Goal: Transaction & Acquisition: Purchase product/service

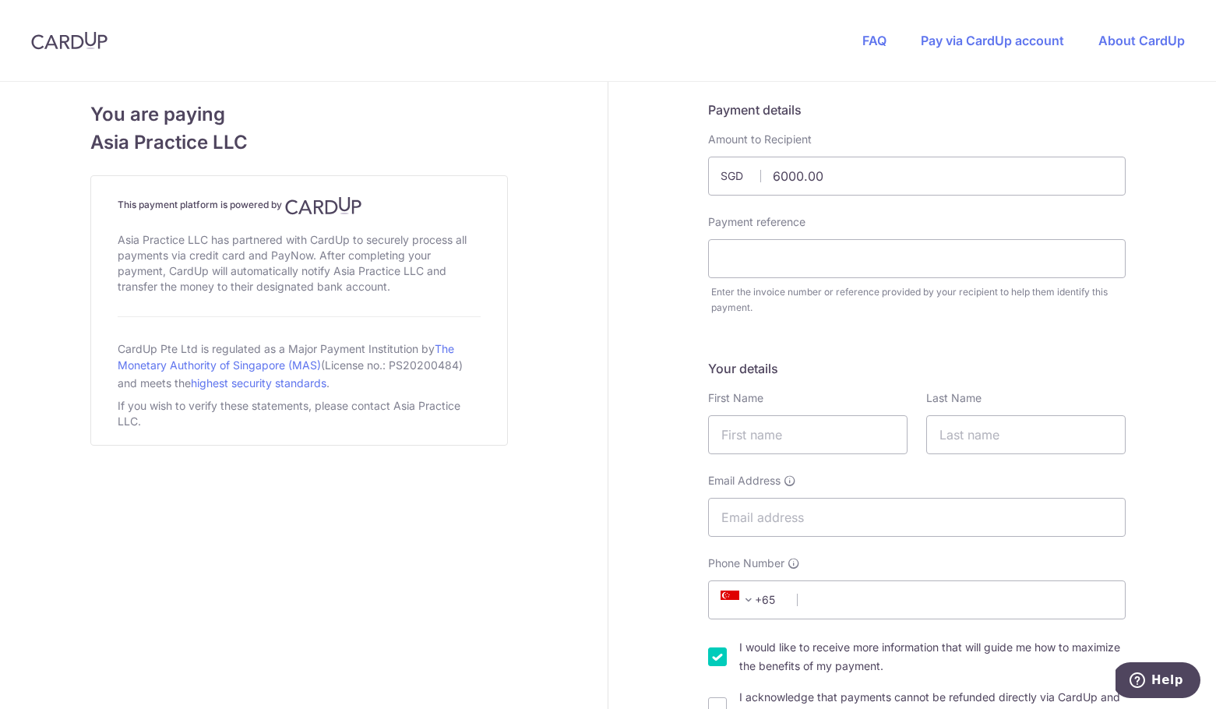
type input "AP20250178"
click at [817, 259] on input "AP20250178" at bounding box center [917, 258] width 418 height 39
drag, startPoint x: 817, startPoint y: 259, endPoint x: 650, endPoint y: 256, distance: 166.8
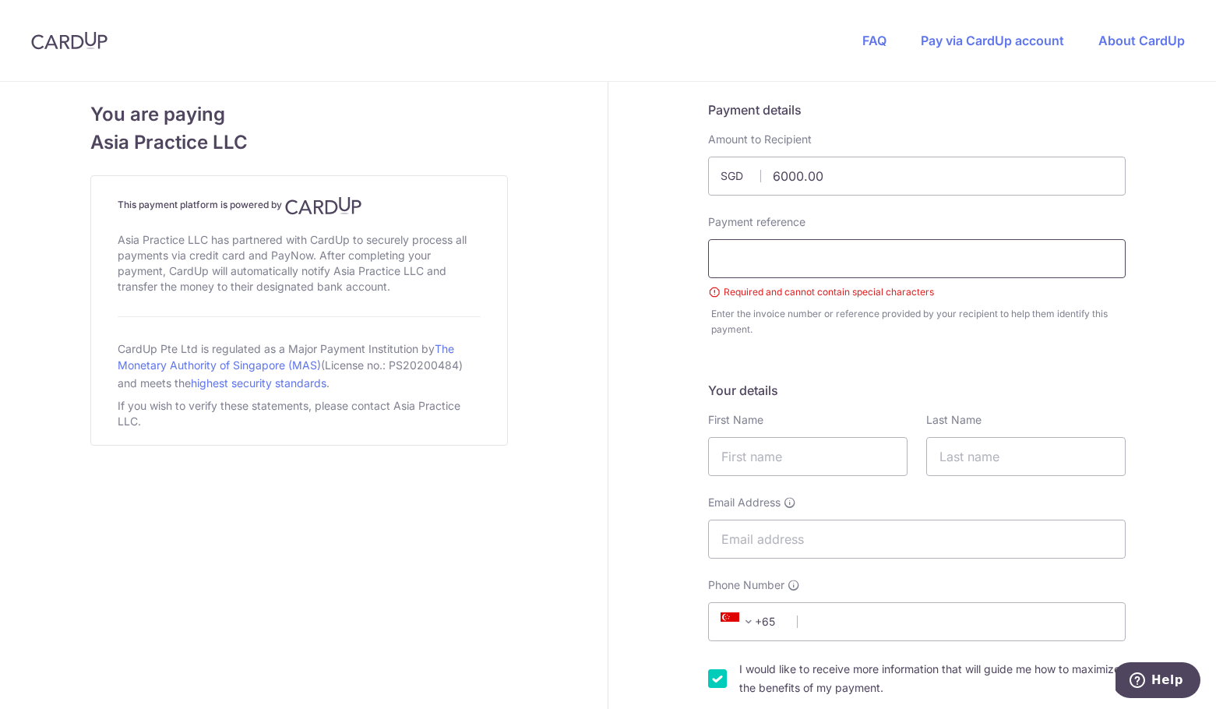
click at [754, 257] on input "text" at bounding box center [917, 258] width 418 height 39
click at [814, 250] on input "text" at bounding box center [917, 258] width 418 height 39
paste input "AP2025.0331"
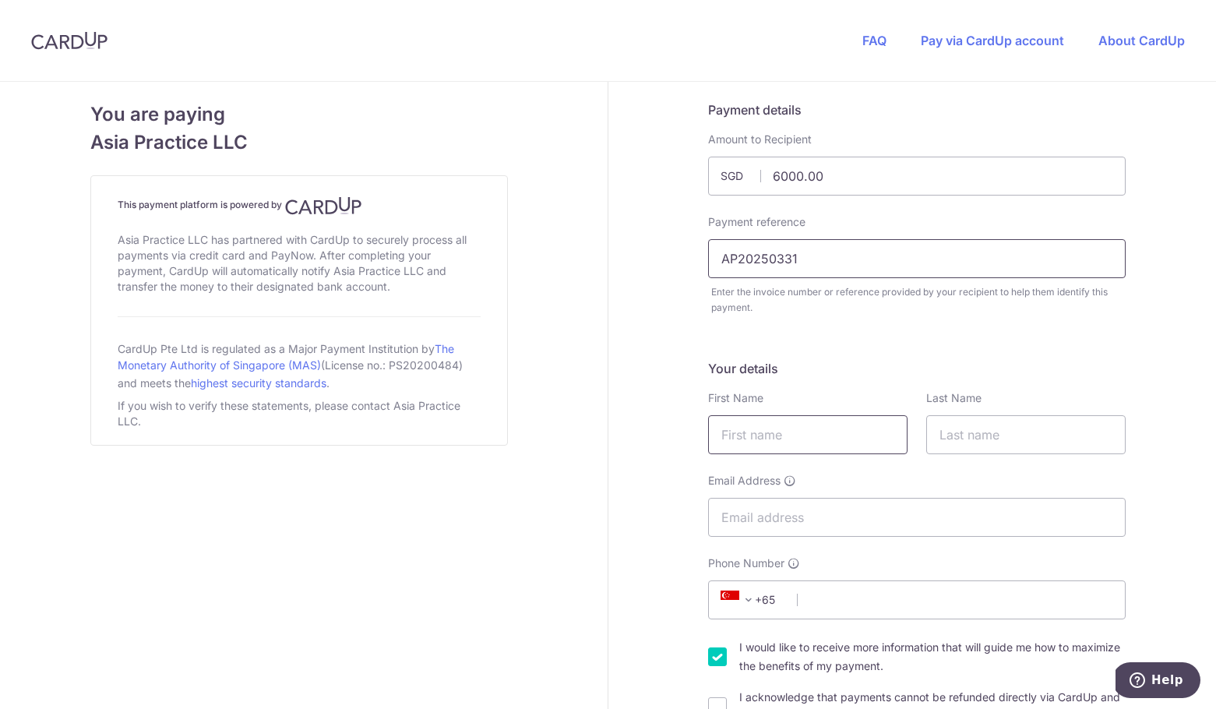
type input "AP20250331"
click at [820, 452] on input "text" at bounding box center [807, 434] width 199 height 39
type input "[PERSON_NAME]"
click at [983, 438] on input "text" at bounding box center [1026, 434] width 199 height 39
type input "[PERSON_NAME]"
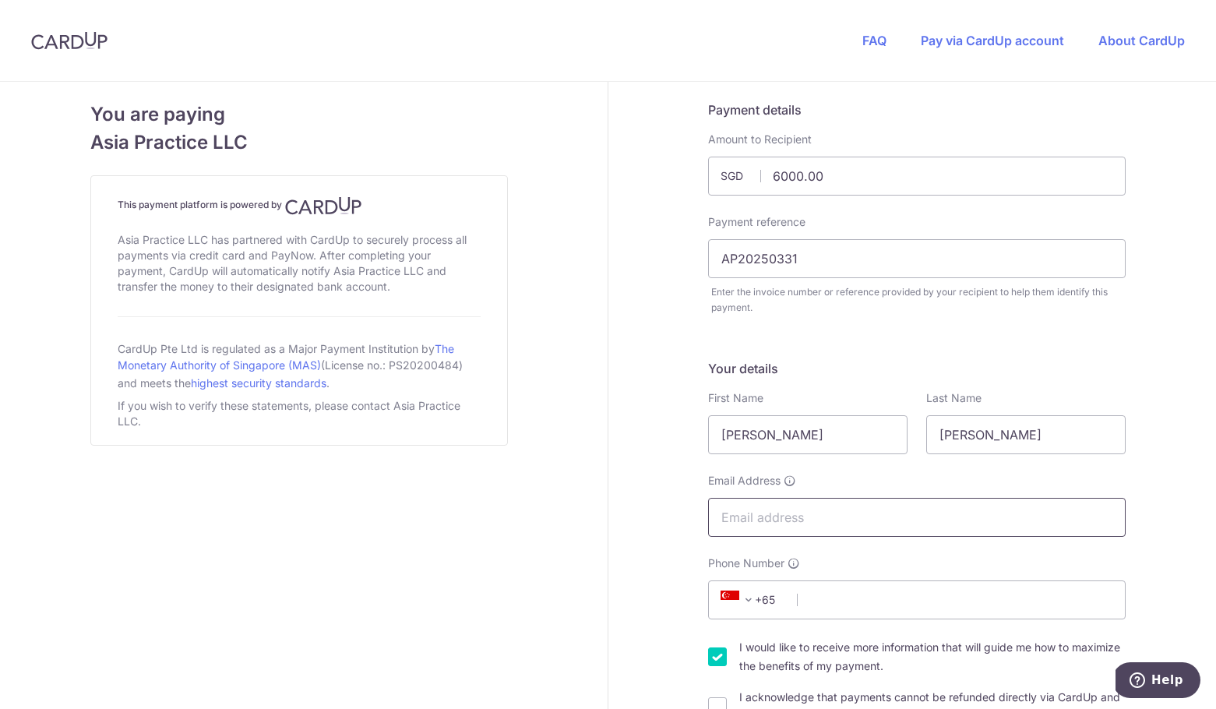
click at [877, 531] on input "Email Address" at bounding box center [917, 517] width 418 height 39
type input "[EMAIL_ADDRESS][DOMAIN_NAME]"
click at [847, 592] on input "Phone Number" at bounding box center [917, 600] width 418 height 39
type input "81236681952"
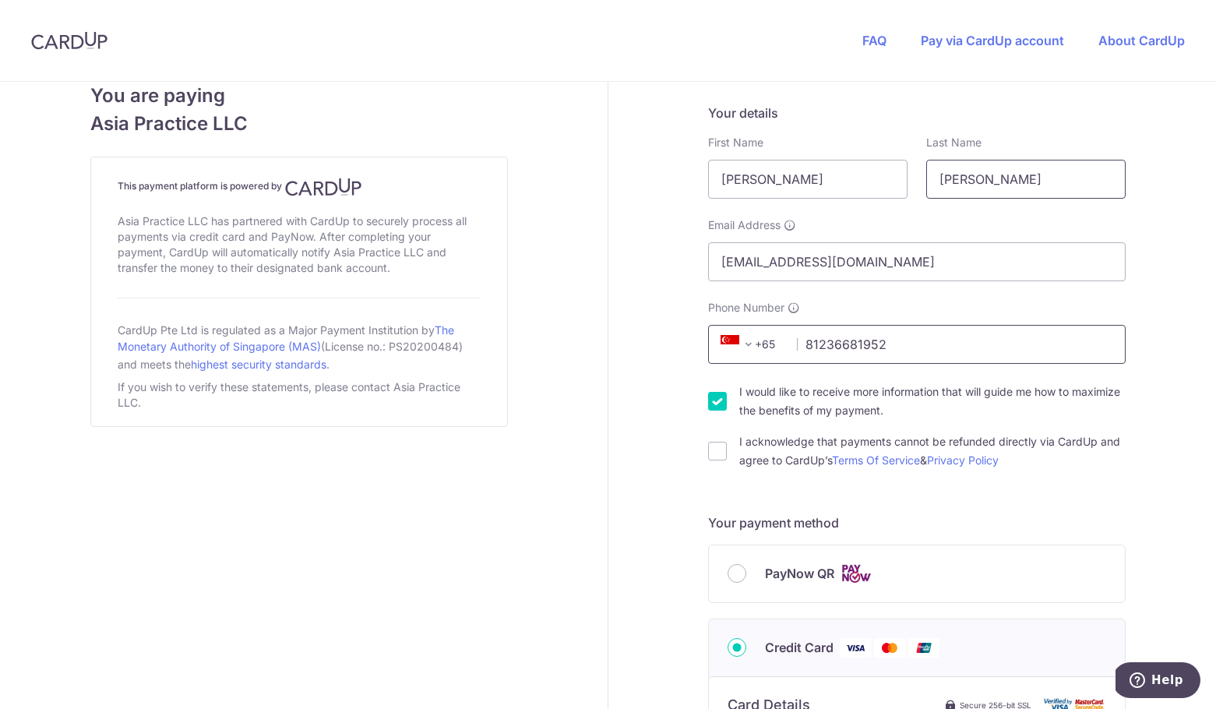
scroll to position [256, 0]
click at [730, 457] on div "I acknowledge that payments cannot be refunded directly via CardUp and agree to…" at bounding box center [917, 450] width 418 height 37
click at [730, 411] on div "I would like to receive more information that will guide me how to maximize the…" at bounding box center [917, 400] width 418 height 37
click at [718, 443] on input "I acknowledge that payments cannot be refunded directly via CardUp and agree to…" at bounding box center [717, 450] width 19 height 19
checkbox input "true"
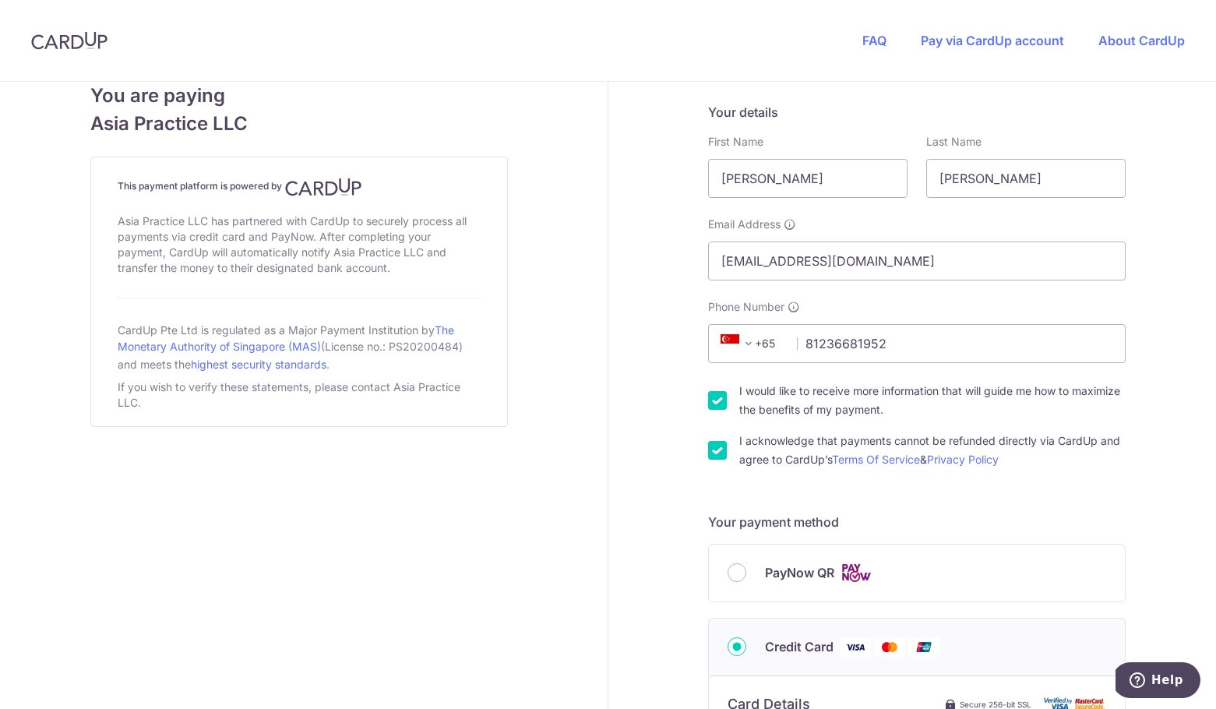
click at [718, 404] on input "I would like to receive more information that will guide me how to maximize the…" at bounding box center [717, 400] width 19 height 19
checkbox input "false"
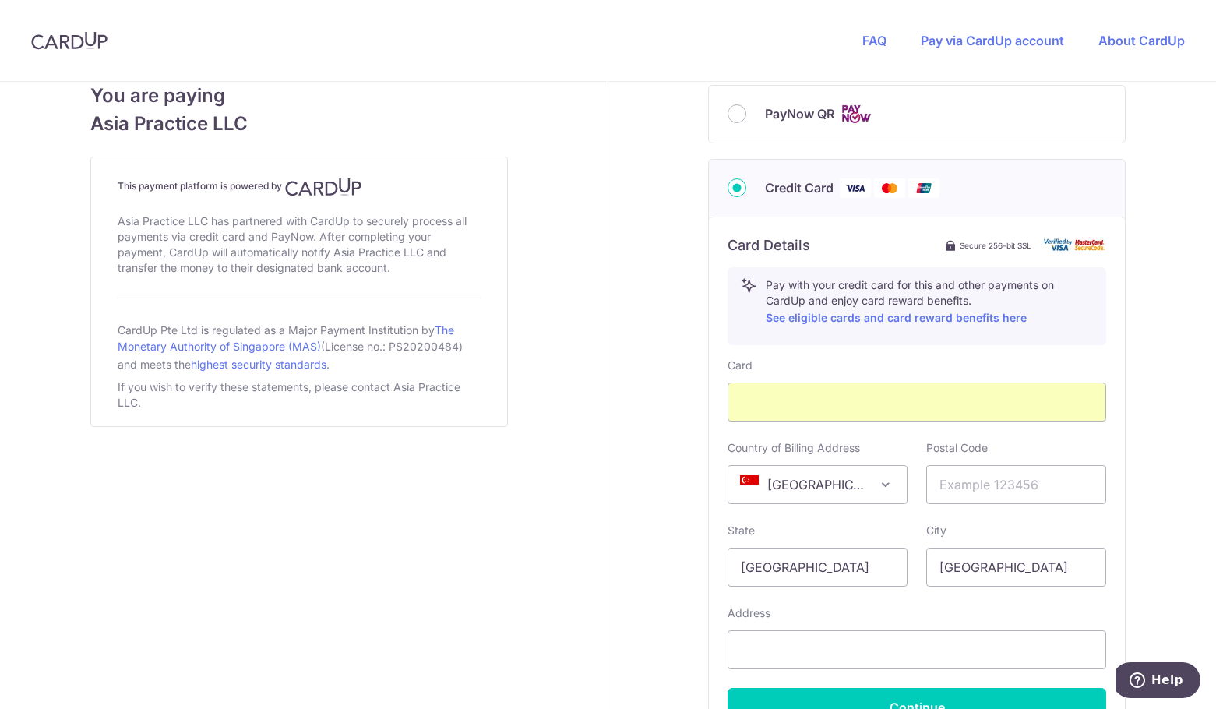
scroll to position [718, 0]
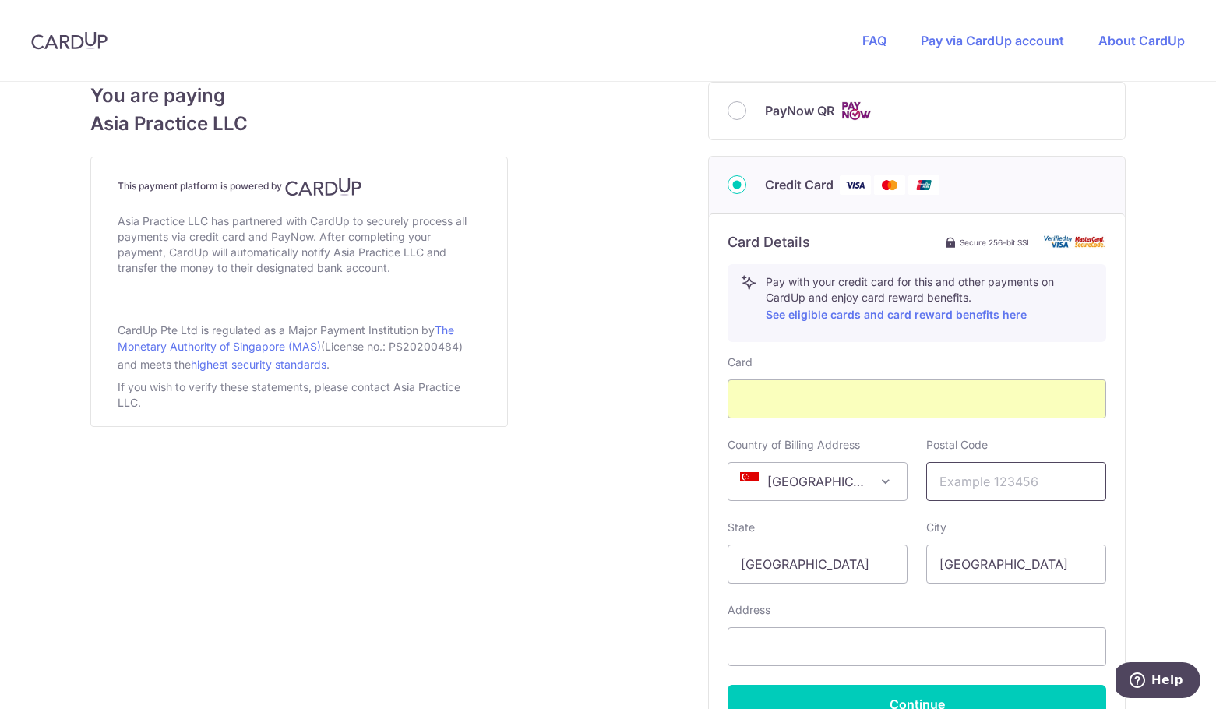
click at [982, 486] on input "text" at bounding box center [1017, 481] width 180 height 39
type input "7570 - 337"
select select "PL"
type input "[GEOGRAPHIC_DATA] PAS13 MUDA 13"
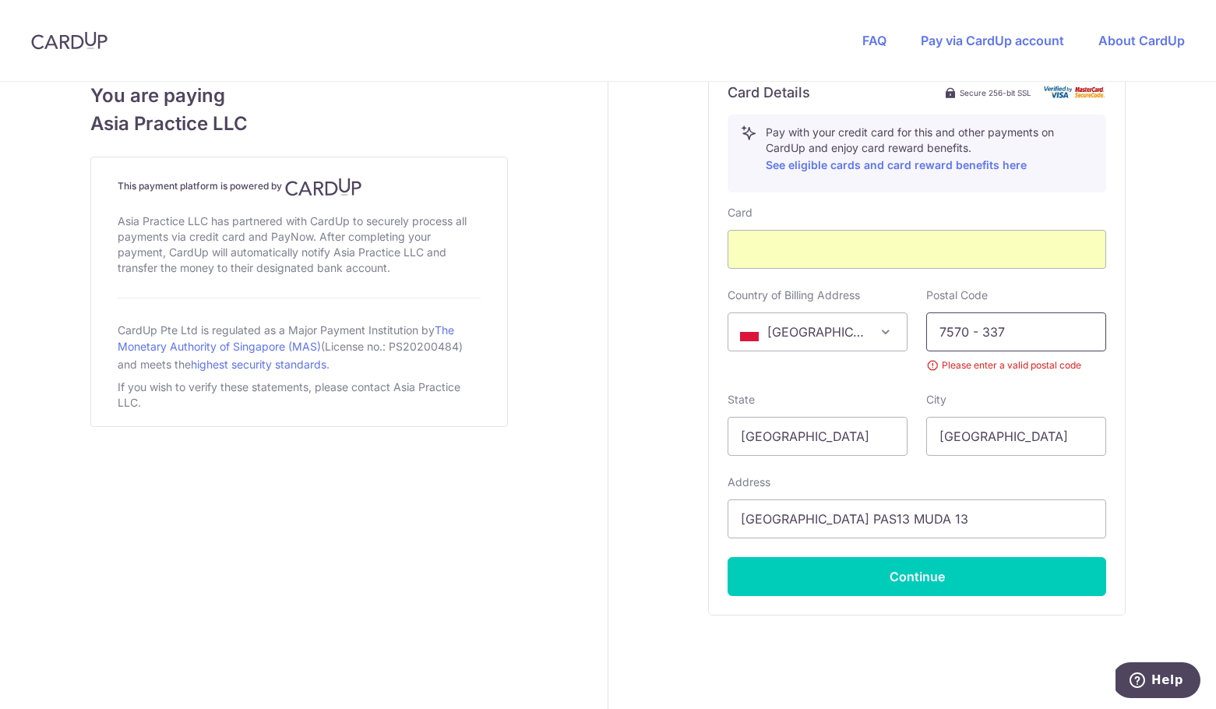
scroll to position [906, 0]
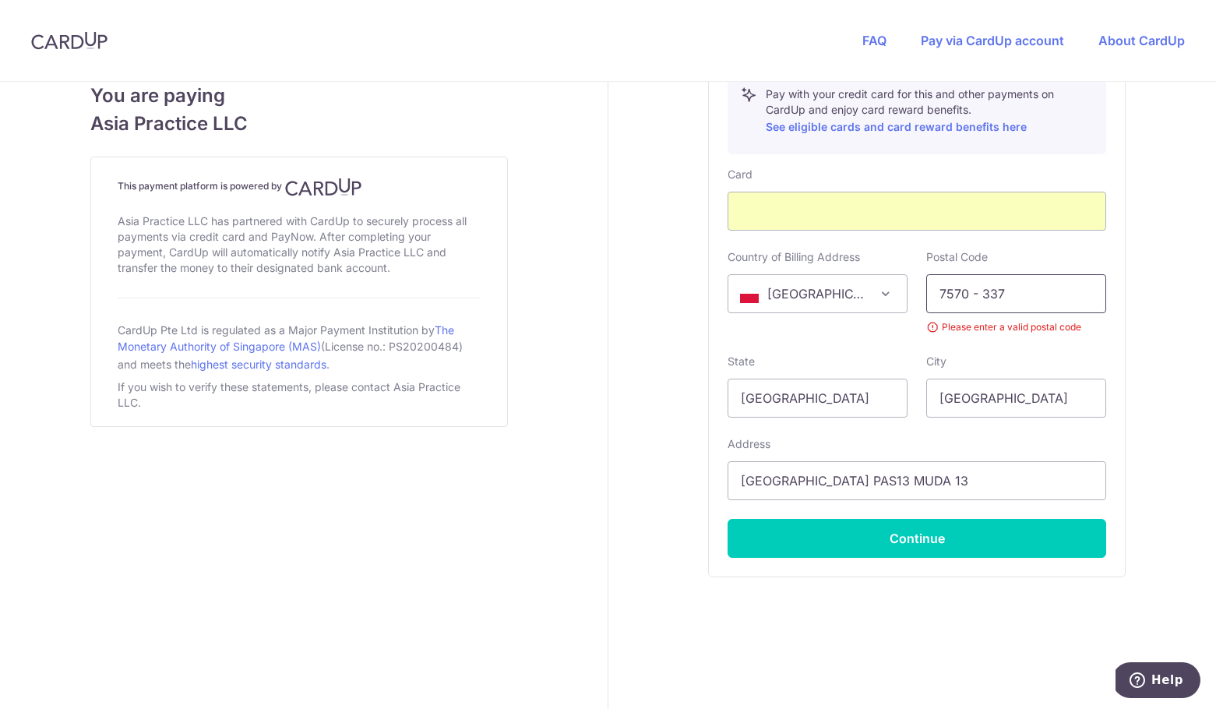
click at [980, 290] on input "7570 - 337" at bounding box center [1017, 293] width 180 height 39
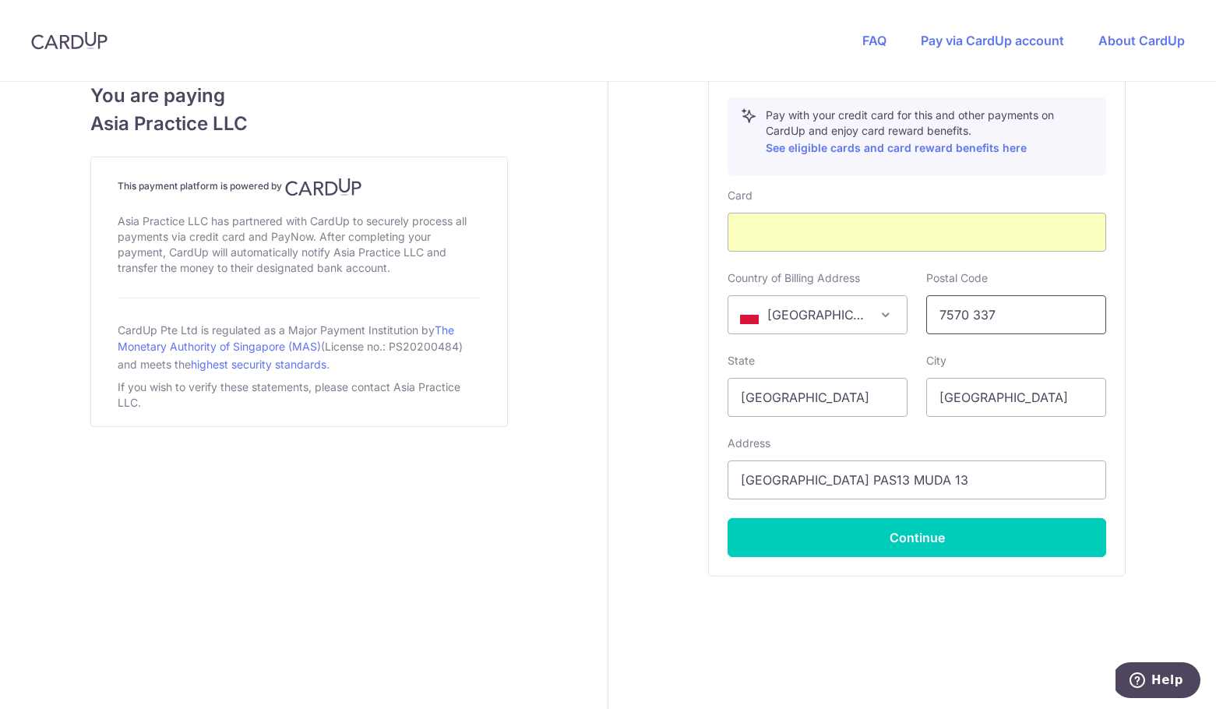
scroll to position [884, 0]
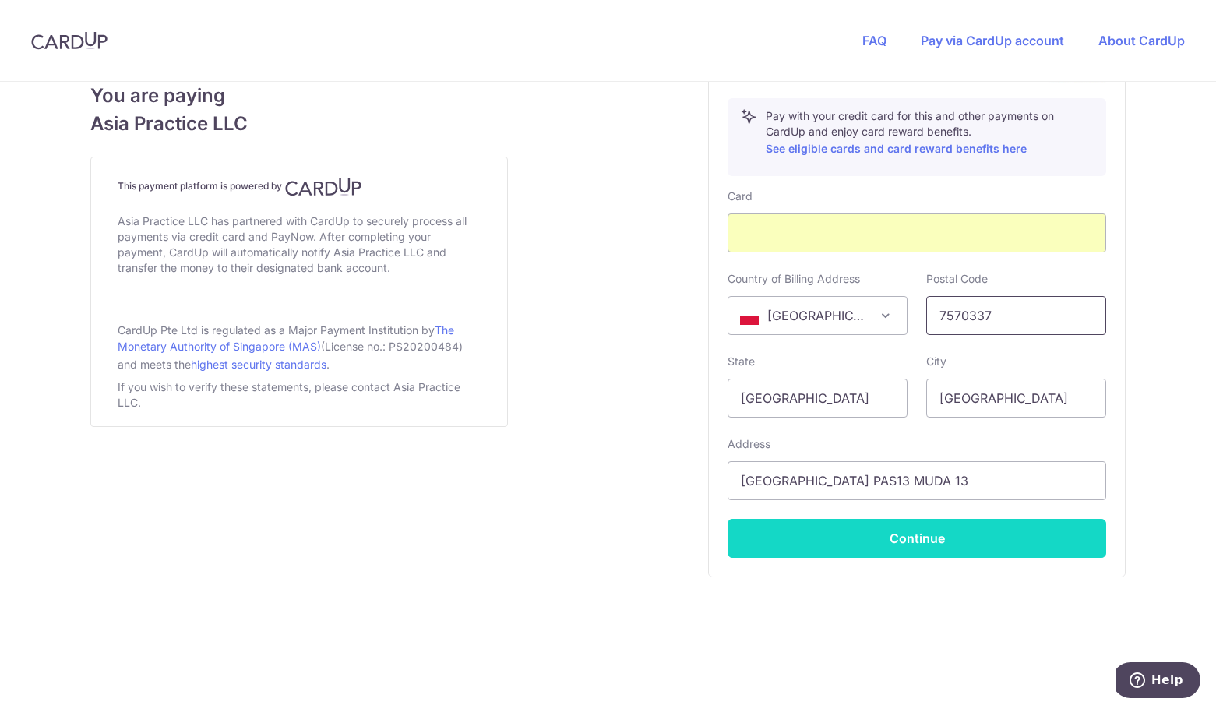
type input "7570337"
click at [1001, 525] on button "Continue" at bounding box center [917, 538] width 379 height 39
type input "**** 9932"
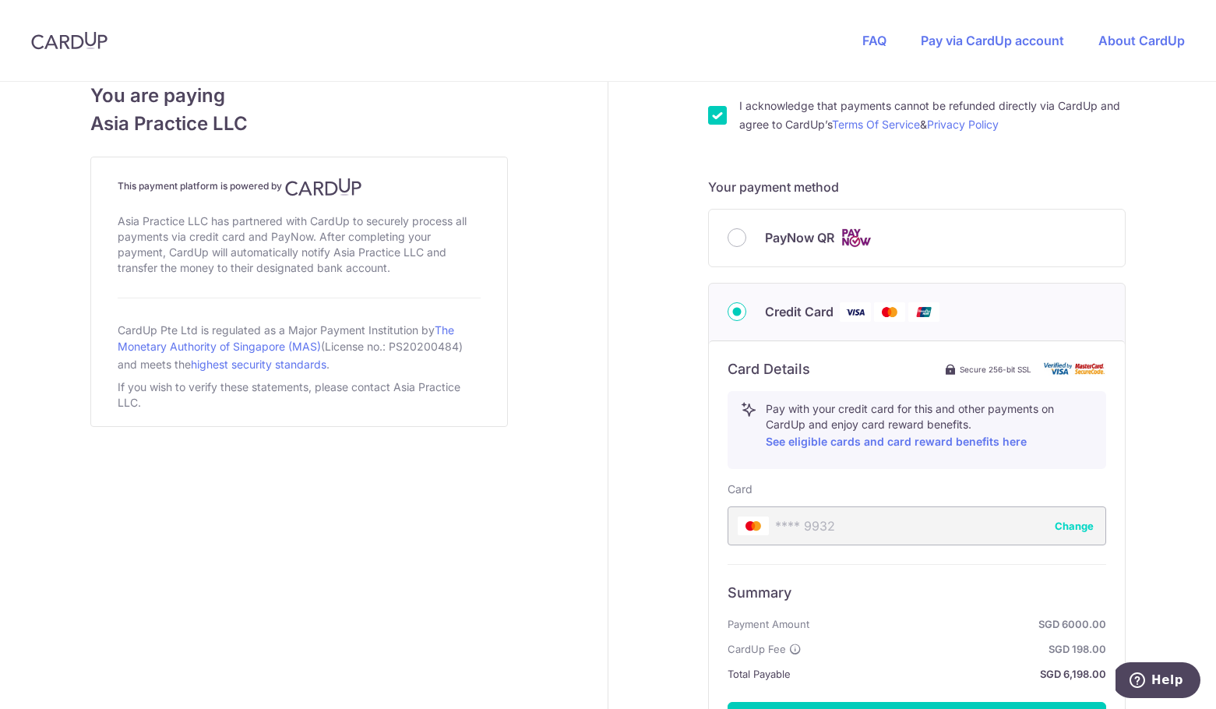
scroll to position [775, 0]
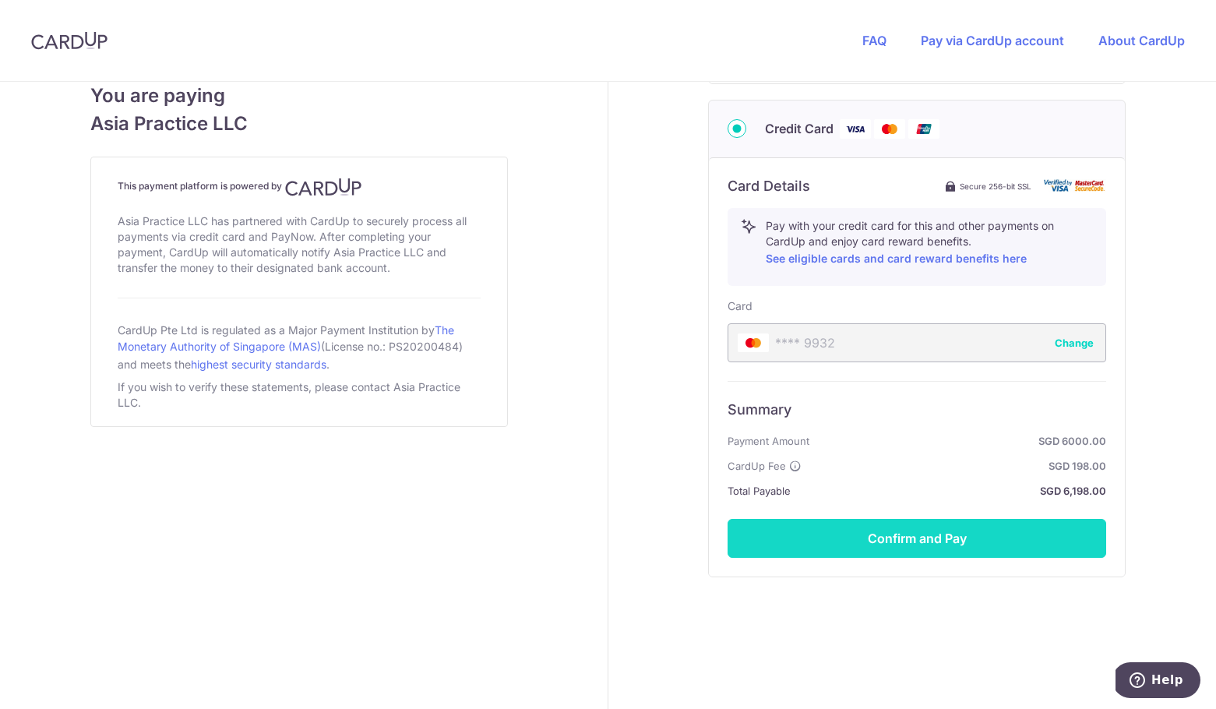
click at [922, 540] on button "Confirm and Pay" at bounding box center [917, 538] width 379 height 39
